Goal: Information Seeking & Learning: Learn about a topic

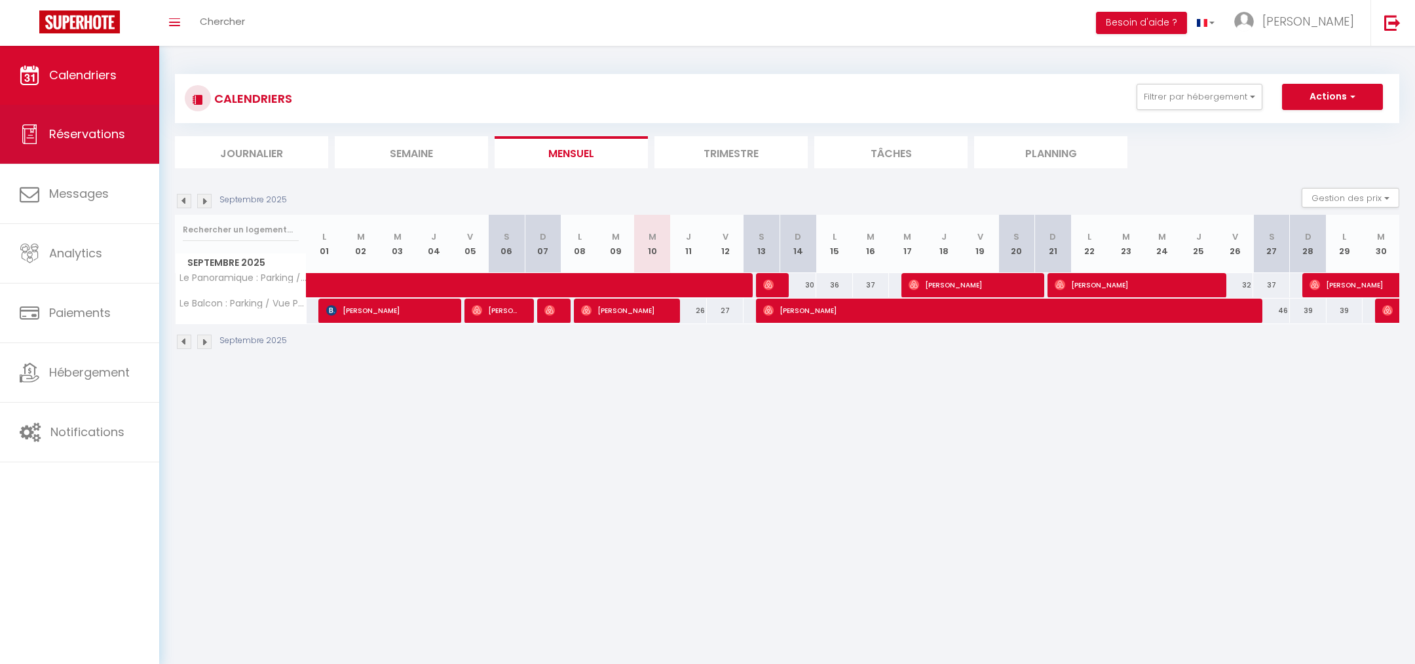
click at [90, 146] on link "Réservations" at bounding box center [79, 134] width 159 height 59
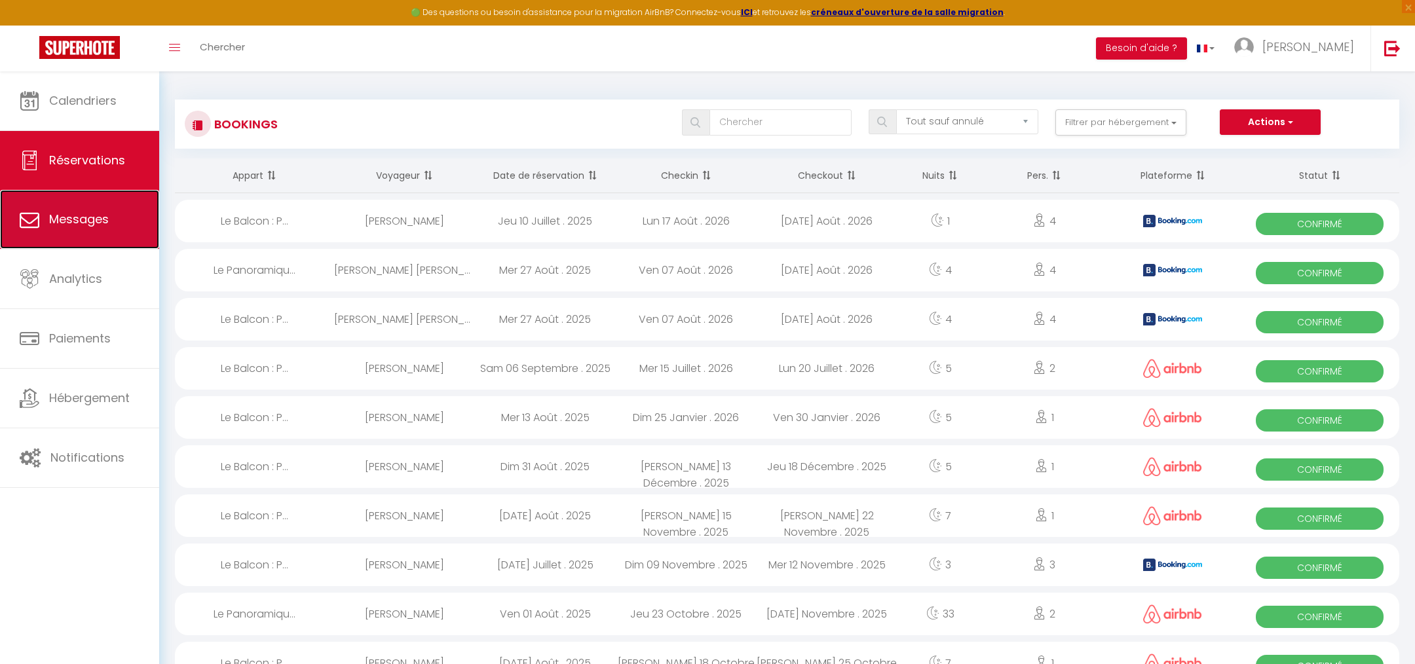
click at [82, 231] on link "Messages" at bounding box center [79, 219] width 159 height 59
select select "message"
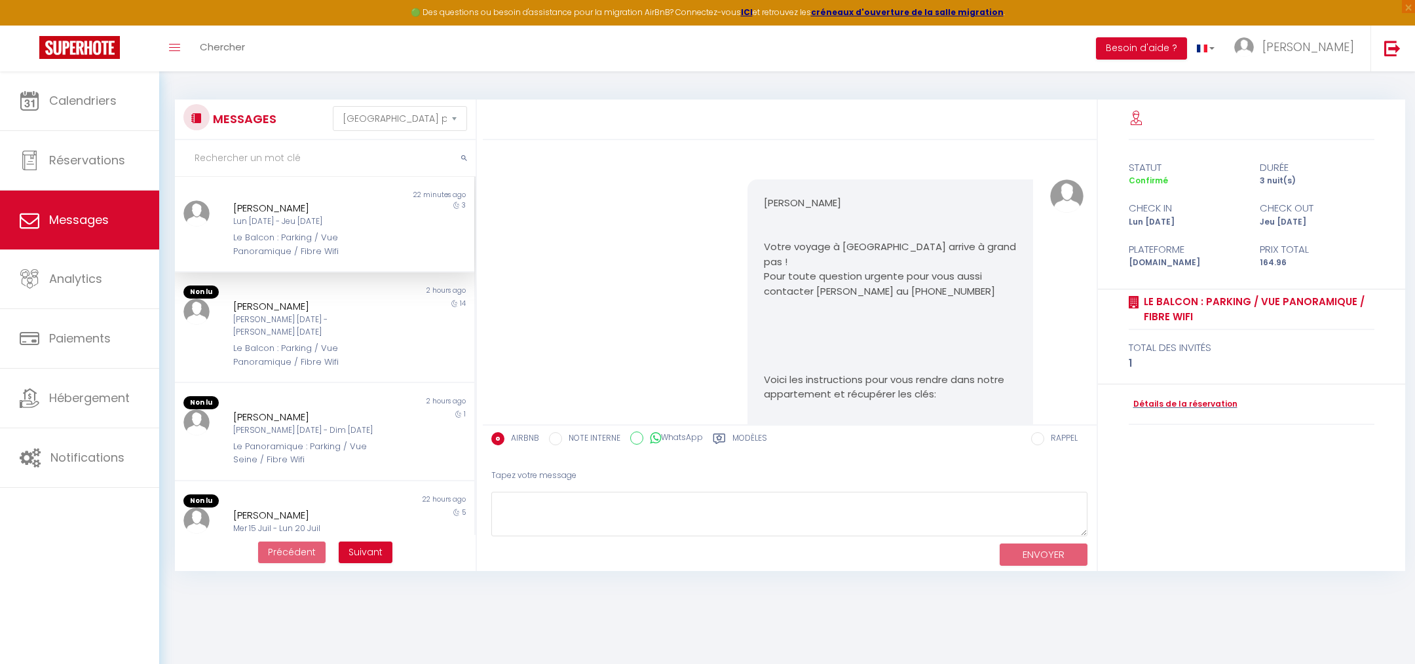
scroll to position [6126, 0]
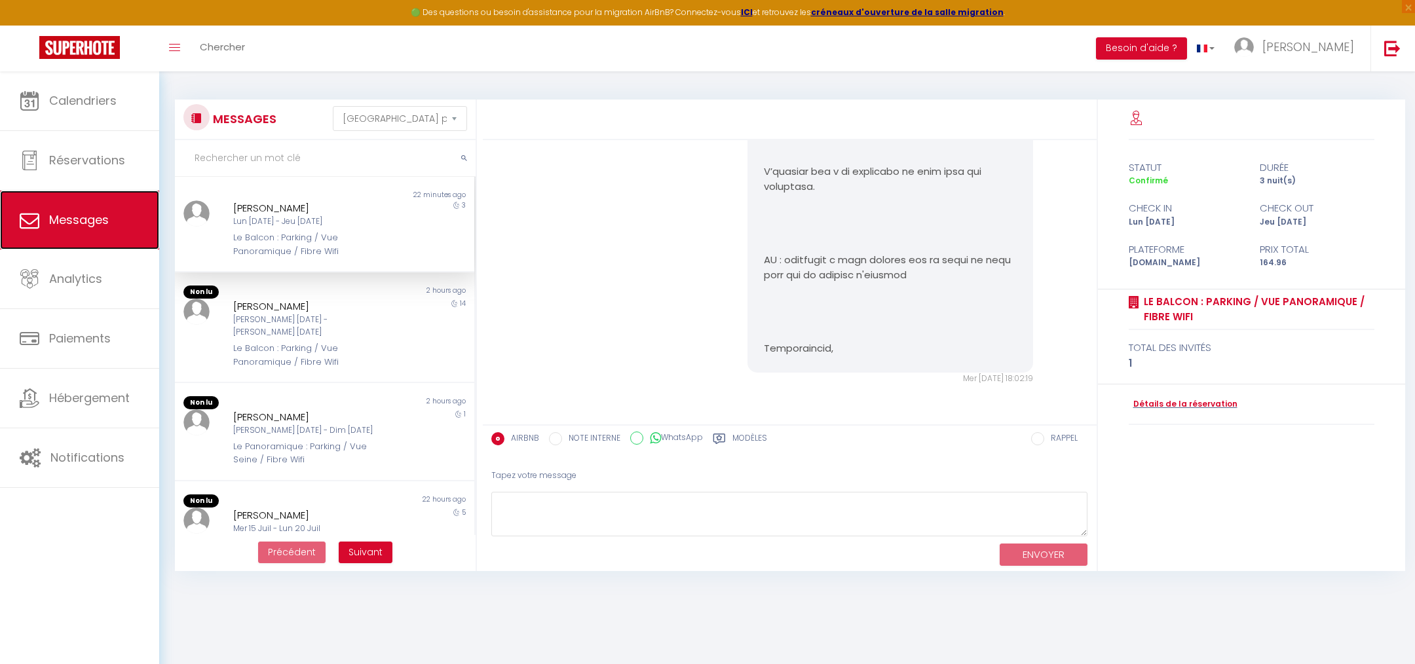
click at [93, 235] on link "Messages" at bounding box center [79, 220] width 159 height 59
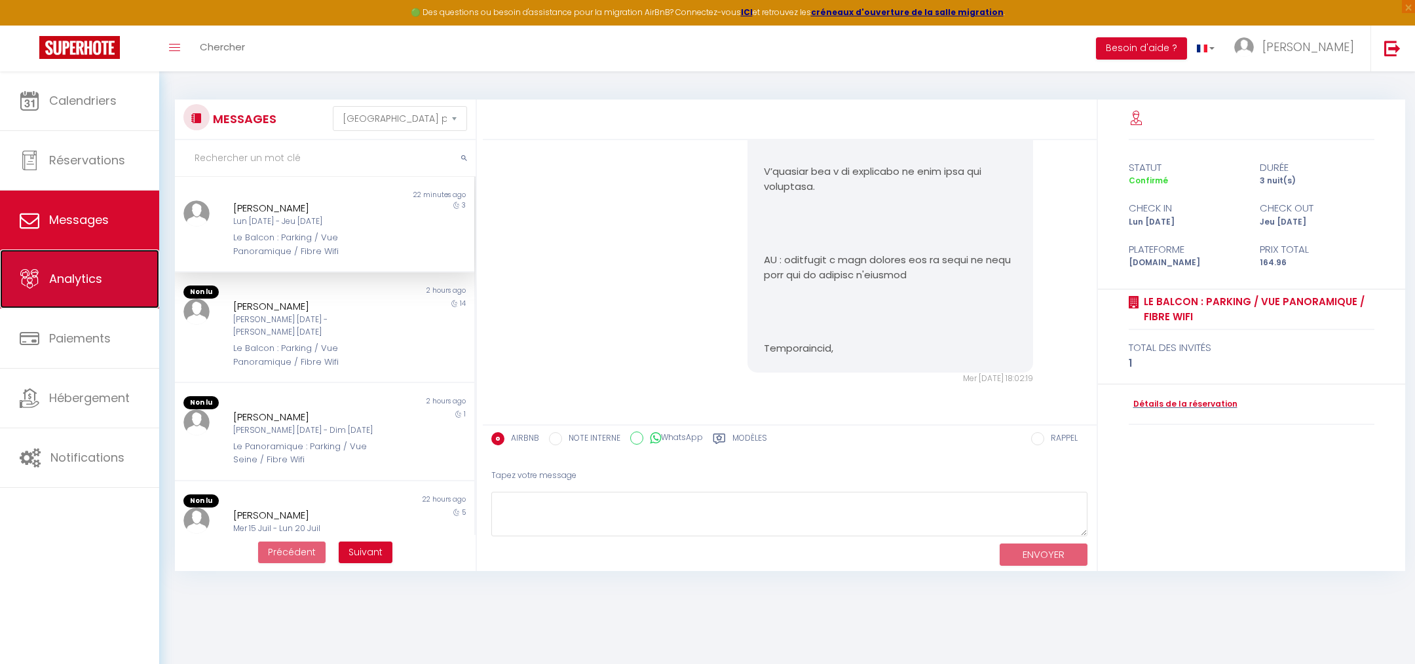
click at [96, 274] on span "Analytics" at bounding box center [75, 278] width 53 height 16
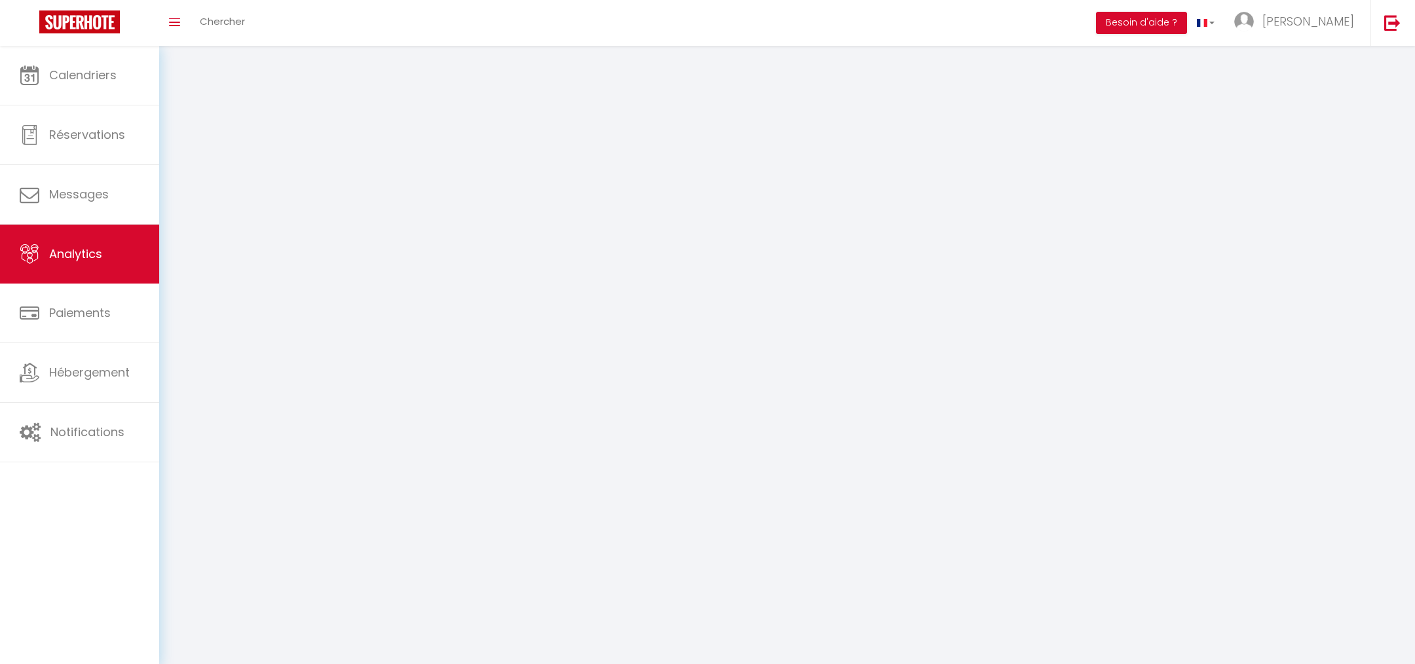
select select "2025"
select select "9"
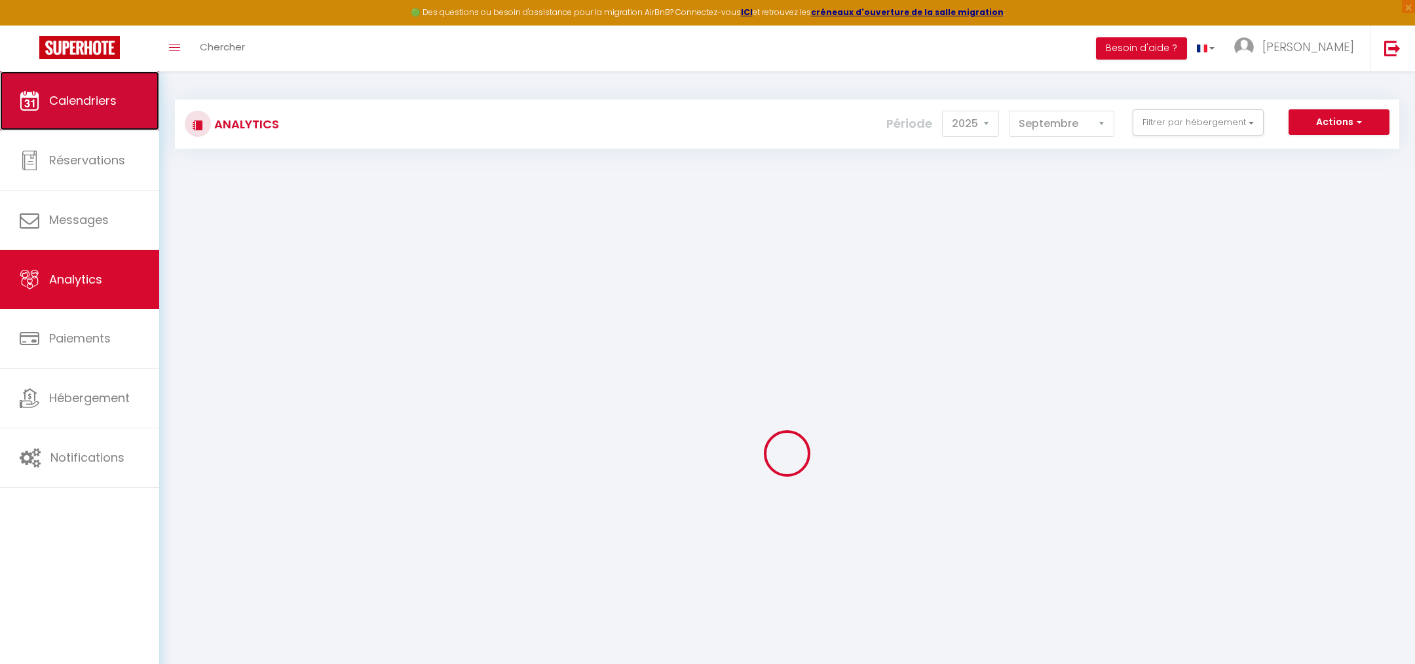
click at [98, 122] on link "Calendriers" at bounding box center [79, 100] width 159 height 59
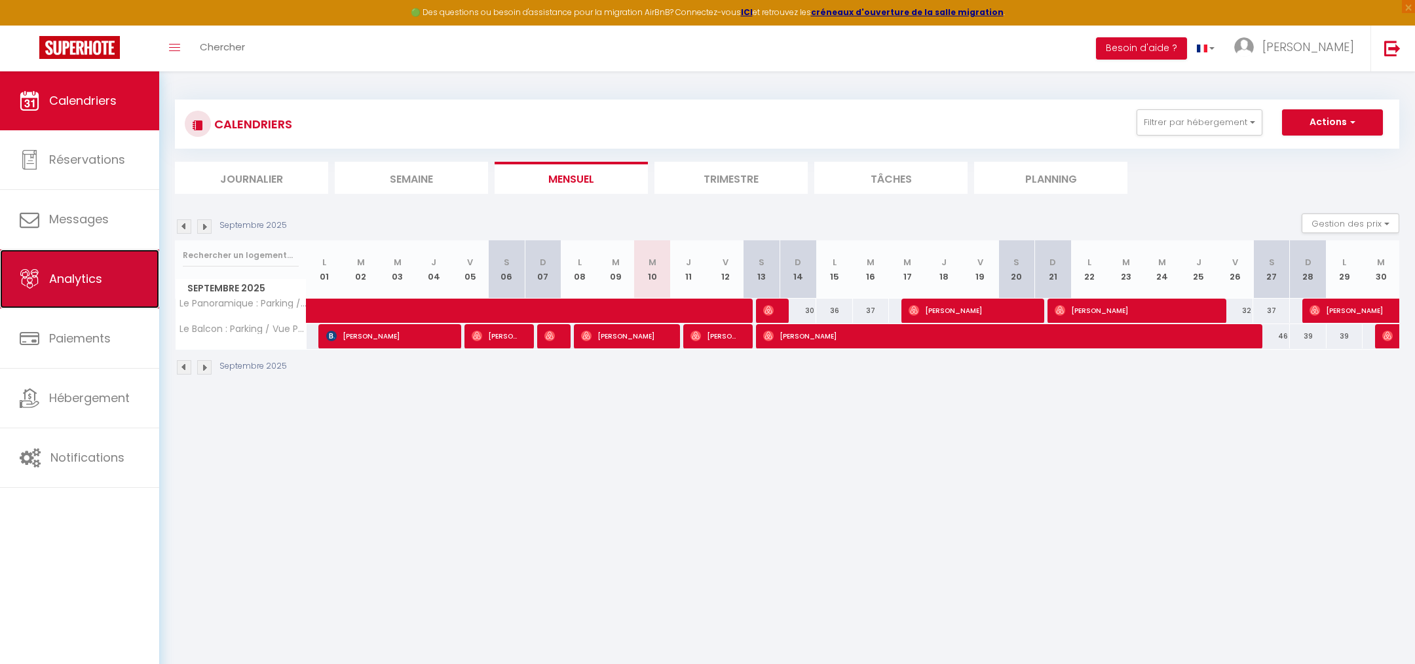
click at [92, 284] on span "Analytics" at bounding box center [75, 278] width 53 height 16
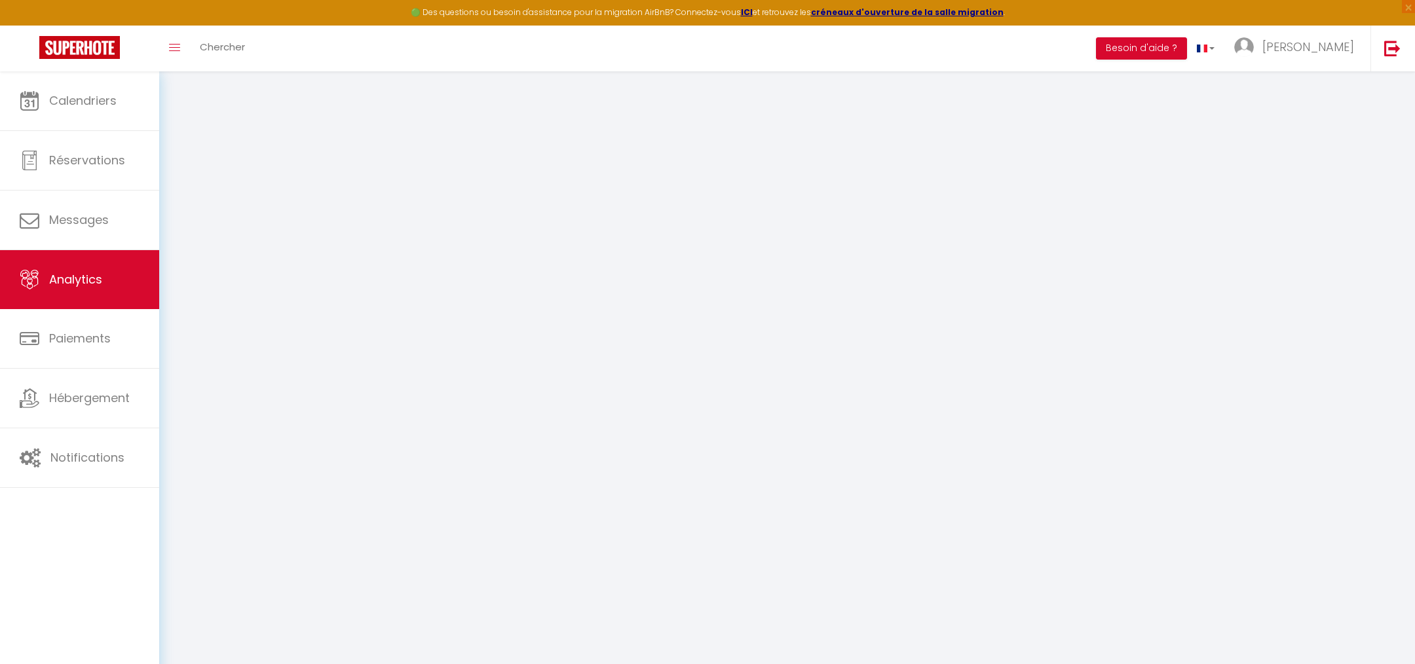
select select "2025"
select select "9"
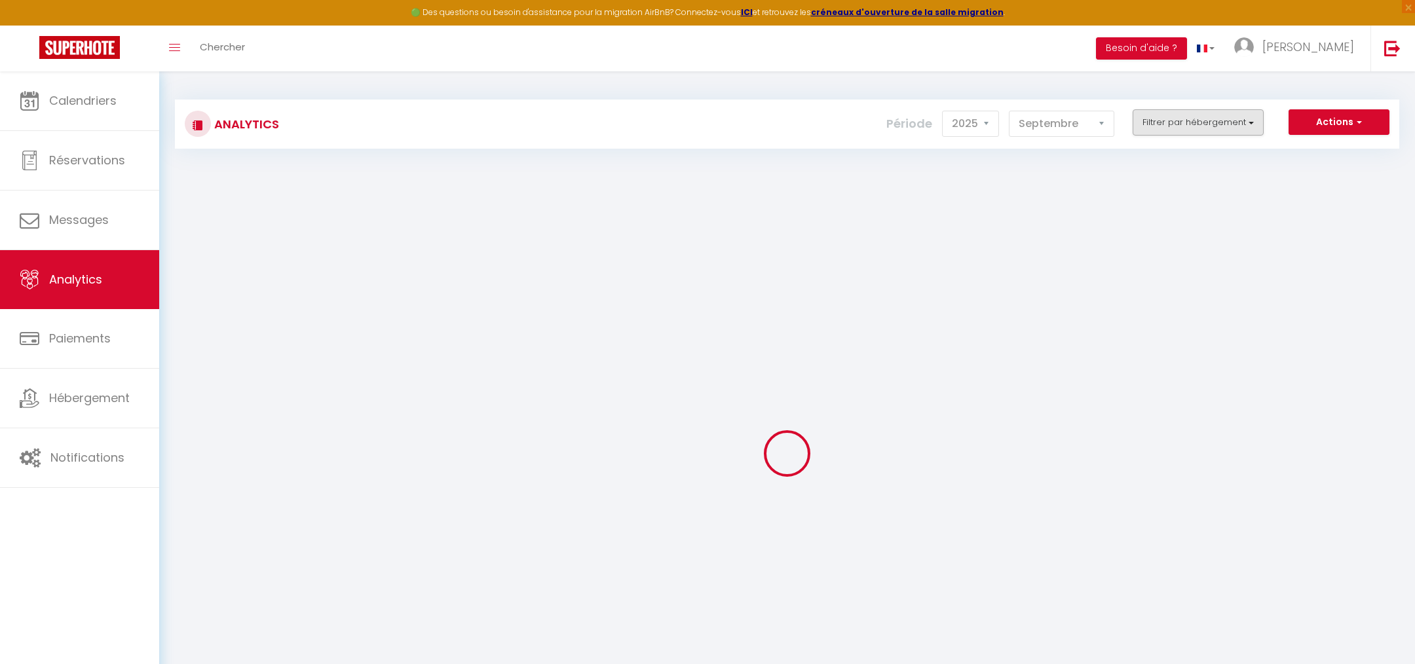
checkbox input "false"
checkbox Wifi "false"
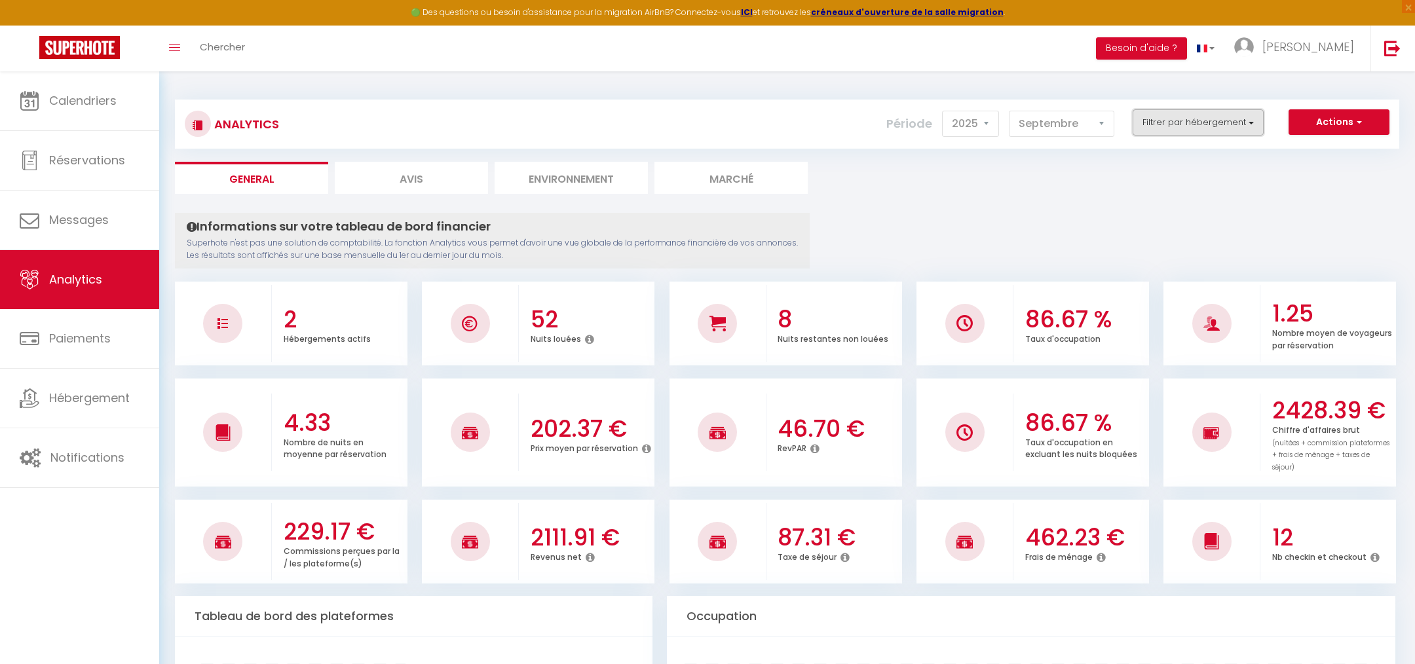
click at [1214, 126] on button "Filtrer par hébergement" at bounding box center [1197, 122] width 131 height 26
click at [1166, 210] on Wifi "checkbox" at bounding box center [1236, 211] width 170 height 13
checkbox Wifi "true"
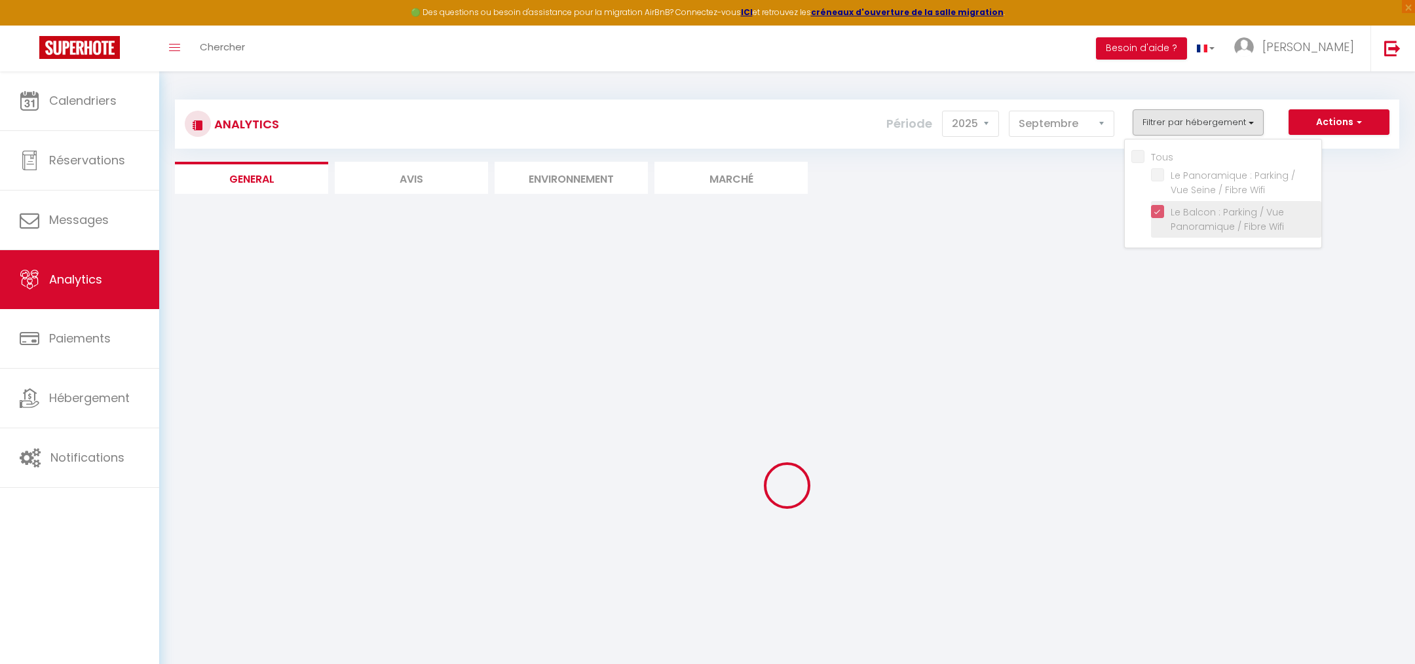
checkbox Wifi "false"
